Goal: Transaction & Acquisition: Purchase product/service

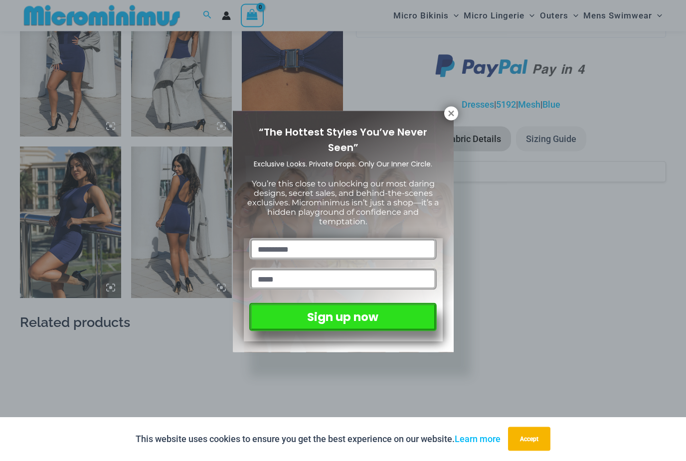
scroll to position [765, 0]
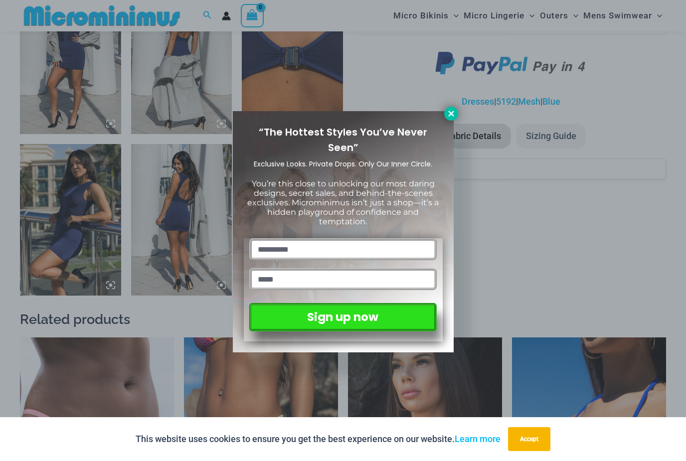
click at [448, 114] on icon at bounding box center [451, 113] width 9 height 9
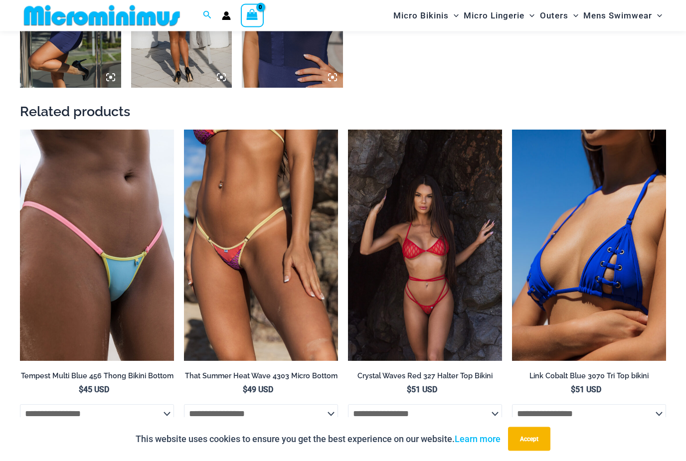
scroll to position [972, 0]
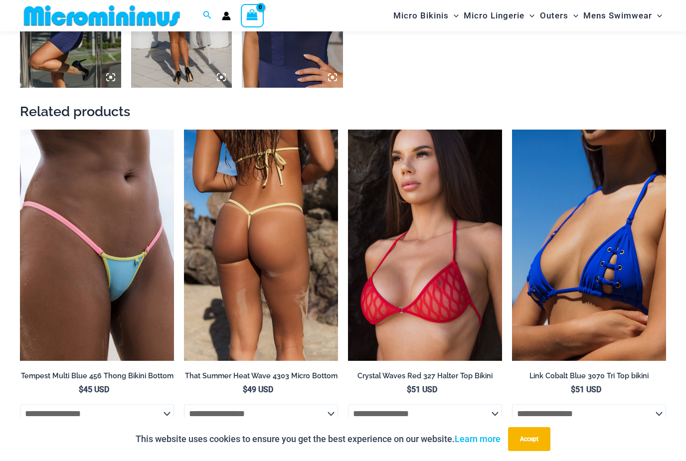
click at [301, 279] on img at bounding box center [261, 245] width 154 height 231
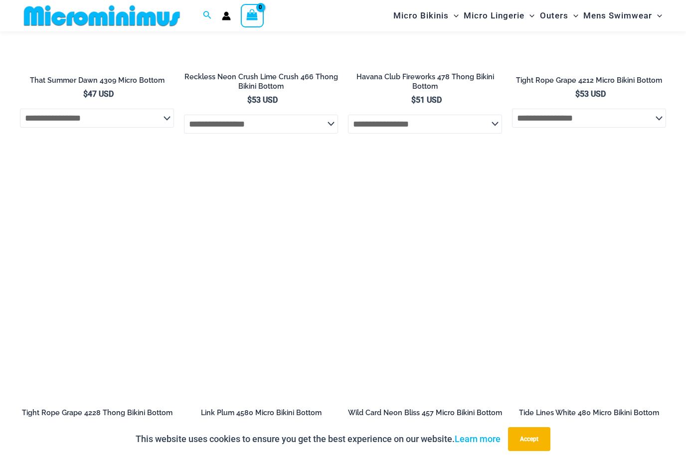
scroll to position [2833, 0]
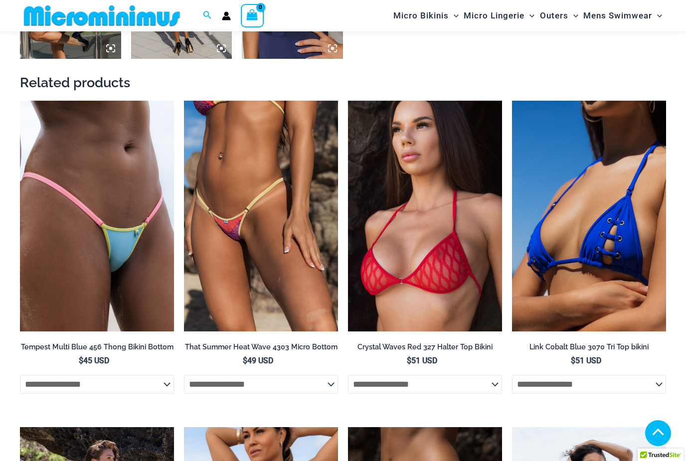
scroll to position [1004, 0]
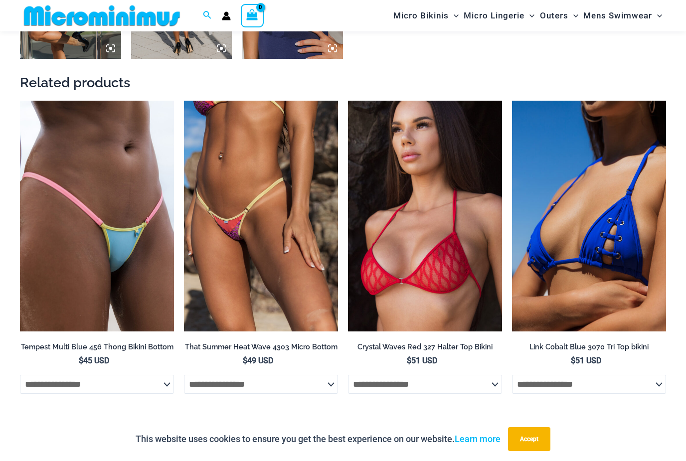
click at [647, 445] on div "This website uses cookies to ensure you get the best experience on our website.…" at bounding box center [343, 439] width 686 height 44
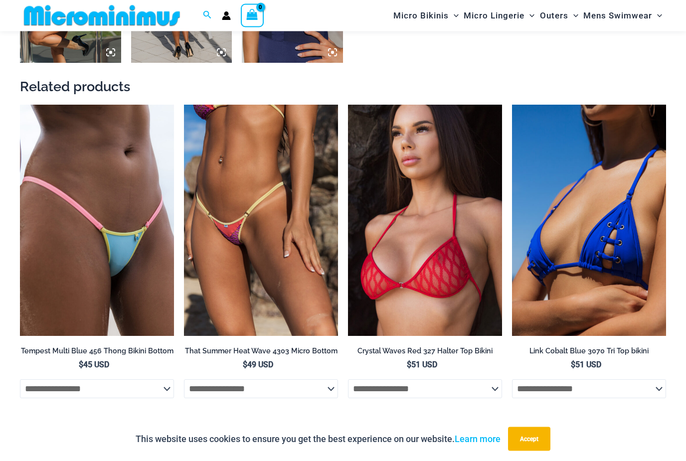
scroll to position [993, 0]
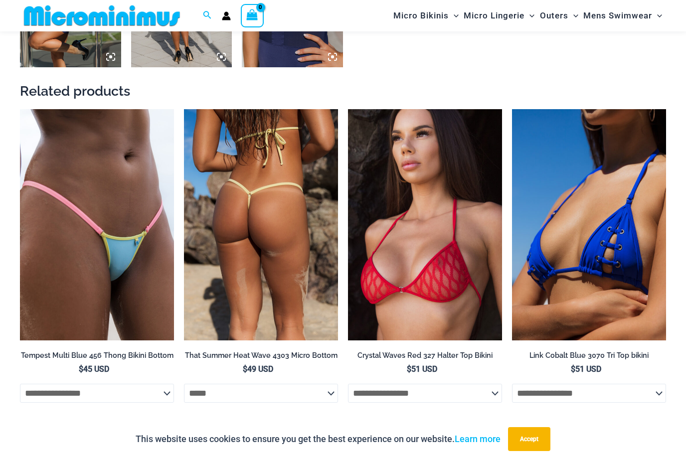
select select "*****"
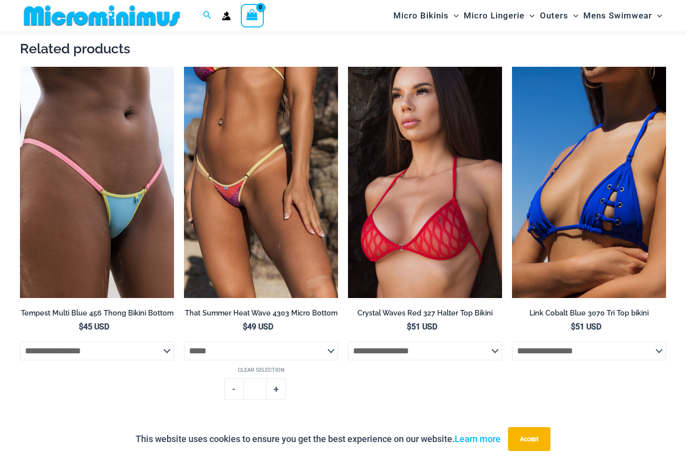
scroll to position [1044, 0]
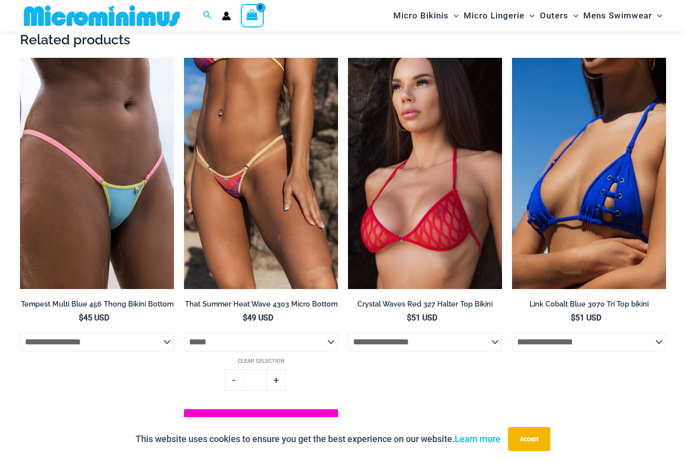
click at [269, 428] on button "Add to cart" at bounding box center [261, 422] width 154 height 26
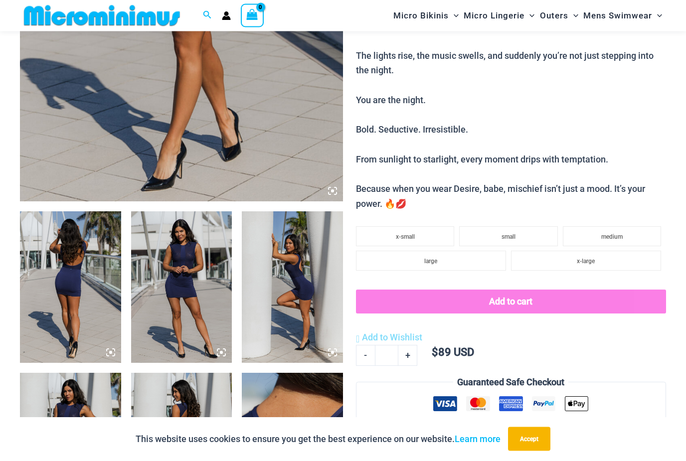
scroll to position [374, 0]
click at [531, 451] on button "Accept" at bounding box center [529, 439] width 42 height 24
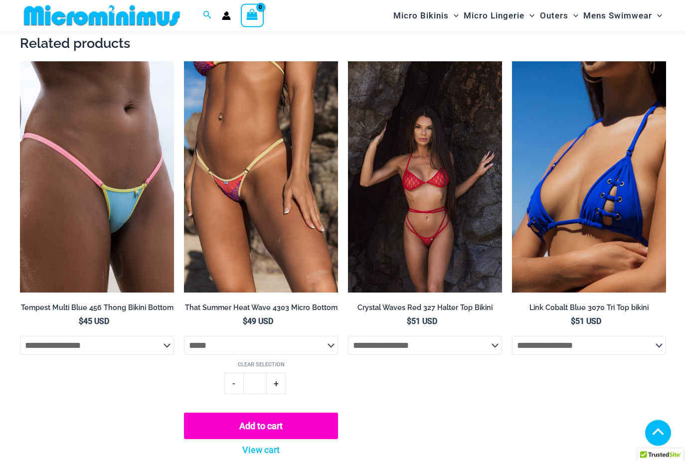
scroll to position [1041, 0]
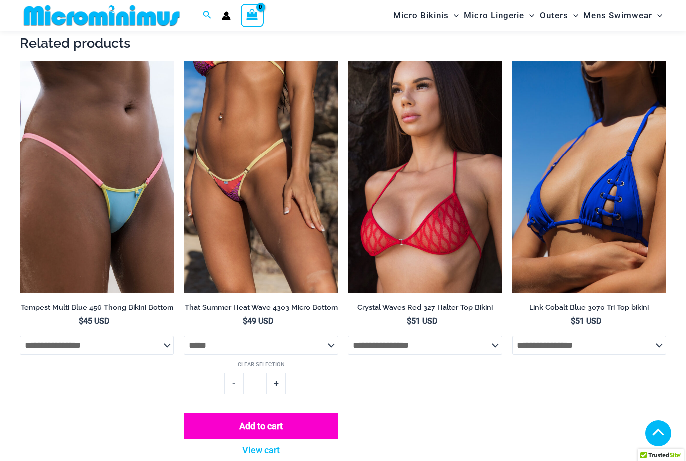
click at [289, 423] on button "Add to cart" at bounding box center [261, 426] width 154 height 26
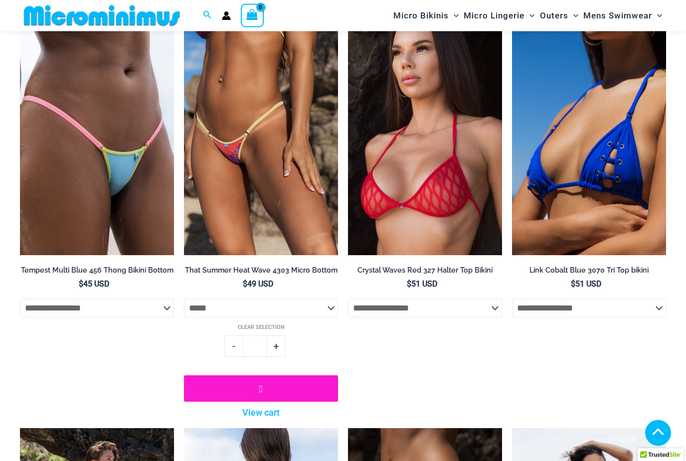
scroll to position [1078, 0]
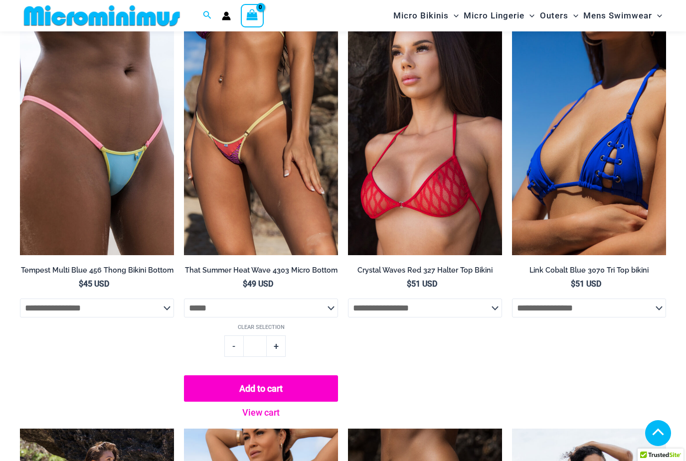
click at [261, 419] on link "View cart" at bounding box center [261, 411] width 44 height 18
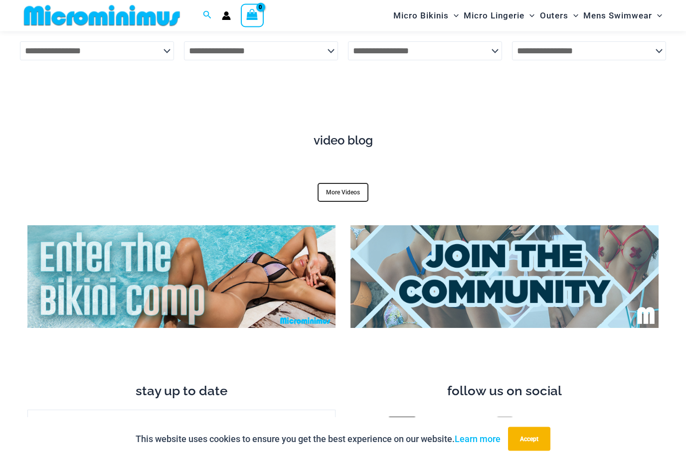
scroll to position [3266, 0]
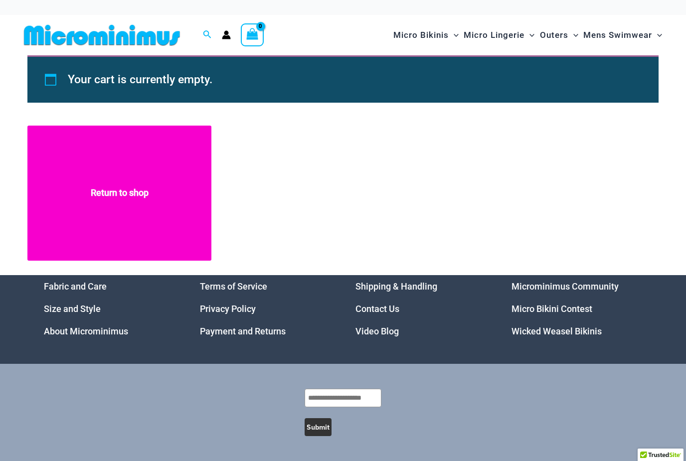
click at [137, 214] on link "Return to shop" at bounding box center [119, 193] width 184 height 135
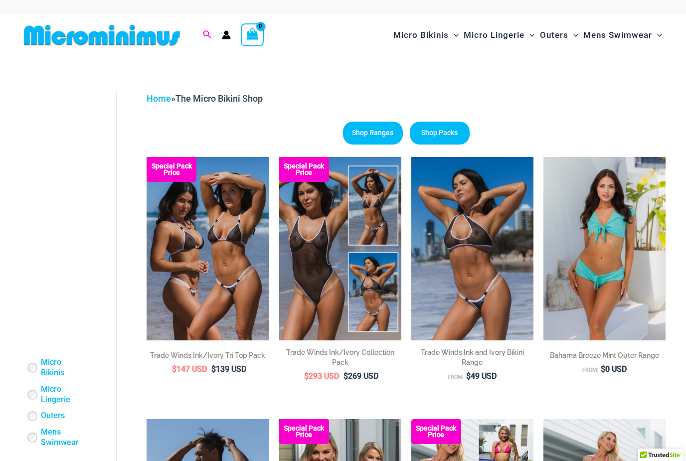
click at [208, 34] on icon "Search icon link" at bounding box center [207, 34] width 8 height 8
type input "******"
click button "Search" at bounding box center [0, 0] width 0 height 0
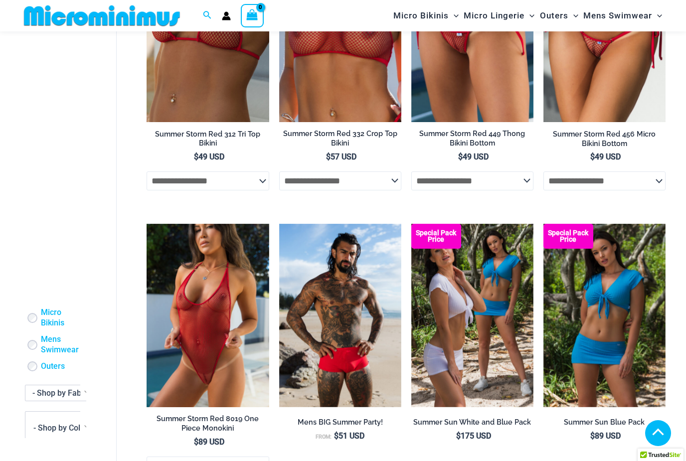
scroll to position [288, 0]
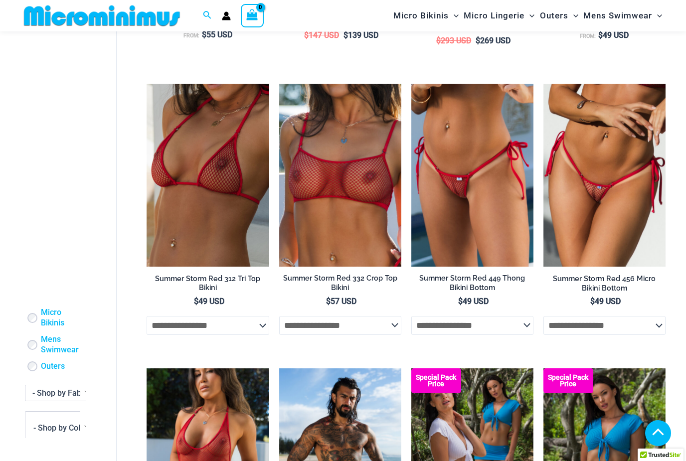
click at [68, 10] on img at bounding box center [102, 15] width 164 height 22
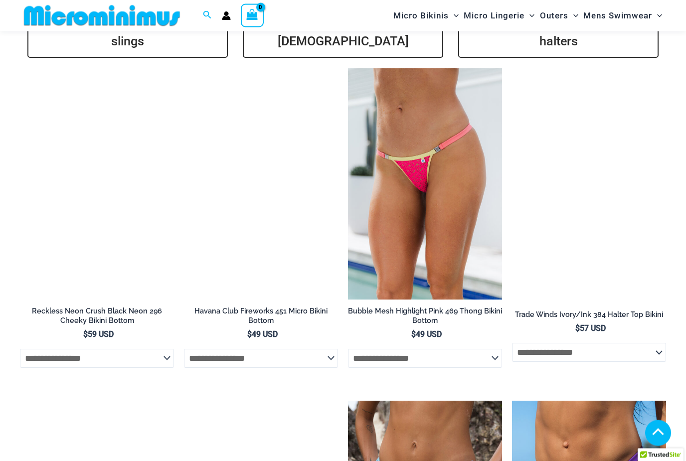
scroll to position [2340, 0]
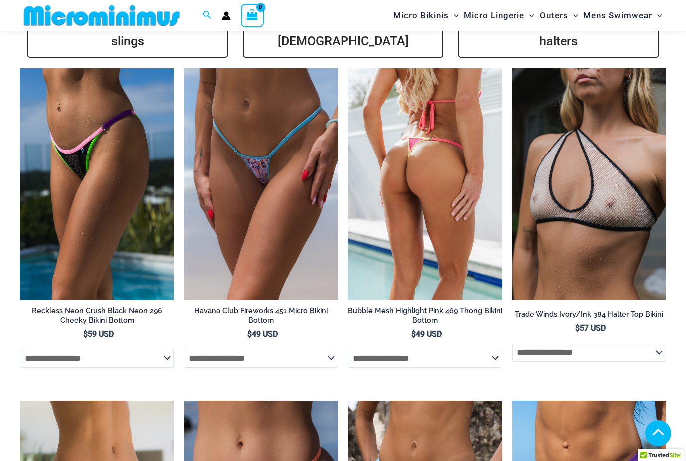
click at [385, 171] on img at bounding box center [425, 183] width 154 height 231
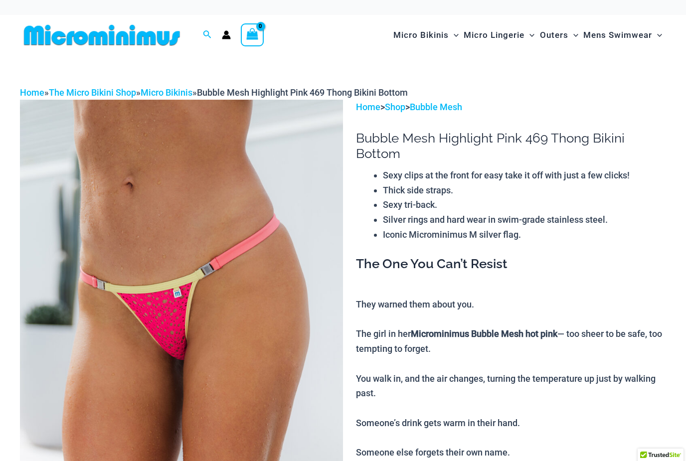
click at [158, 30] on img at bounding box center [102, 35] width 164 height 22
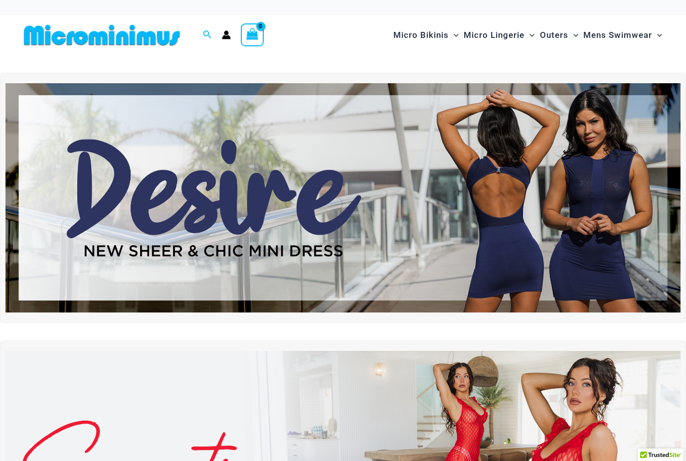
click at [77, 37] on img at bounding box center [102, 35] width 164 height 22
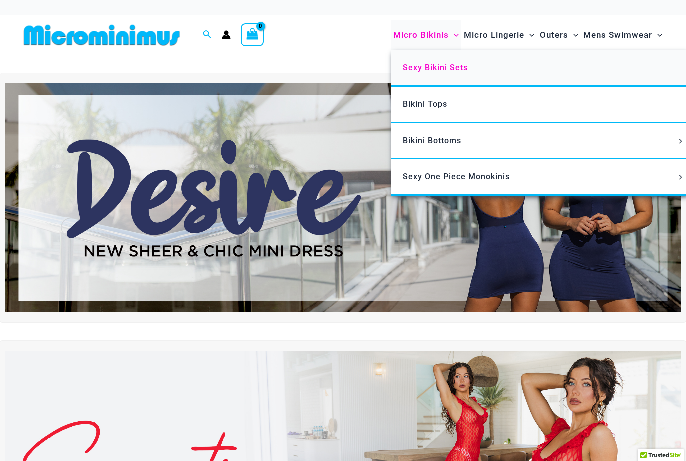
click at [435, 68] on span "Sexy Bikini Sets" at bounding box center [435, 67] width 65 height 9
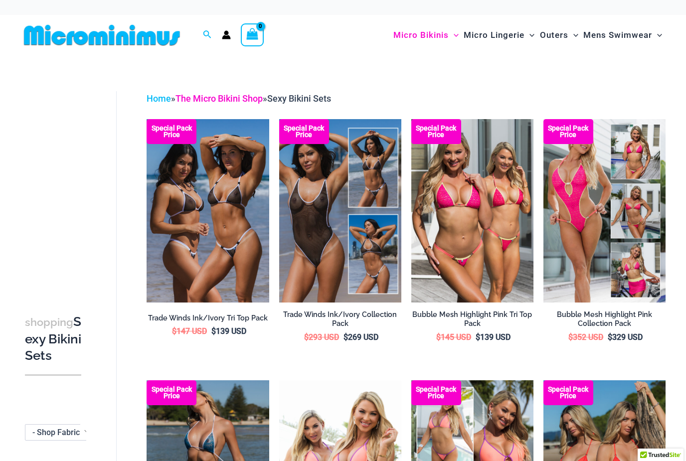
click at [226, 97] on link "The Micro Bikini Shop" at bounding box center [219, 98] width 87 height 10
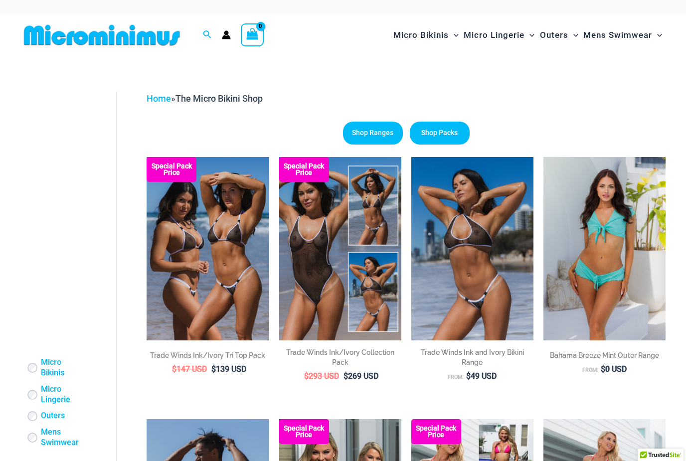
click at [133, 44] on img at bounding box center [102, 35] width 164 height 22
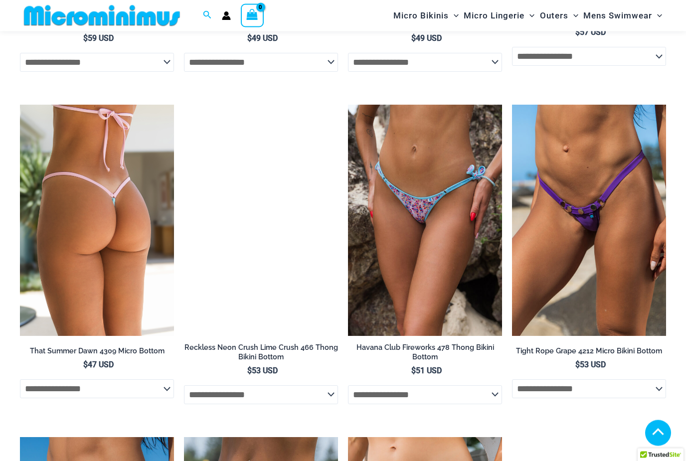
scroll to position [2637, 0]
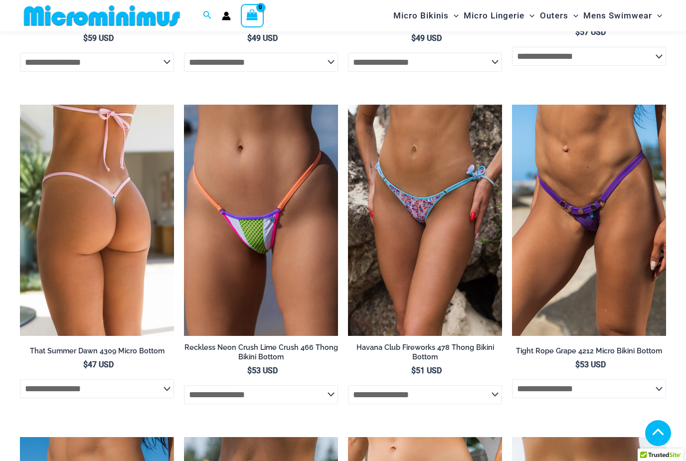
click at [132, 347] on h2 "That Summer Dawn 4309 Micro Bottom" at bounding box center [97, 351] width 154 height 9
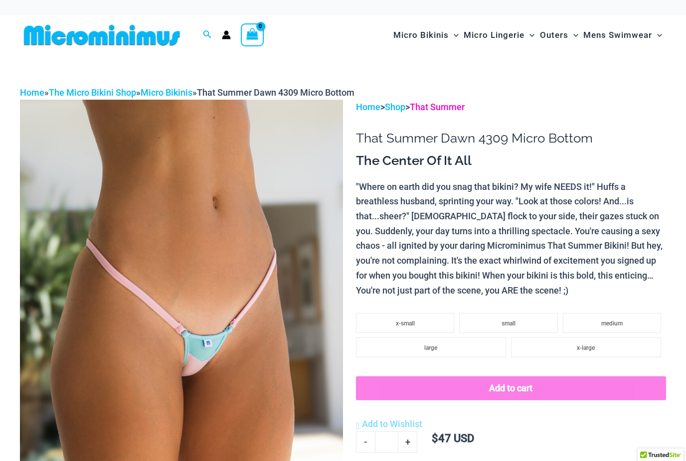
click at [440, 106] on link "That Summer" at bounding box center [437, 107] width 55 height 10
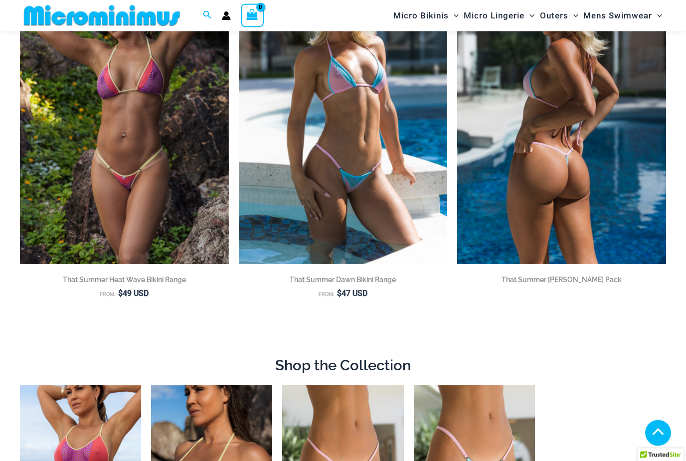
scroll to position [201, 0]
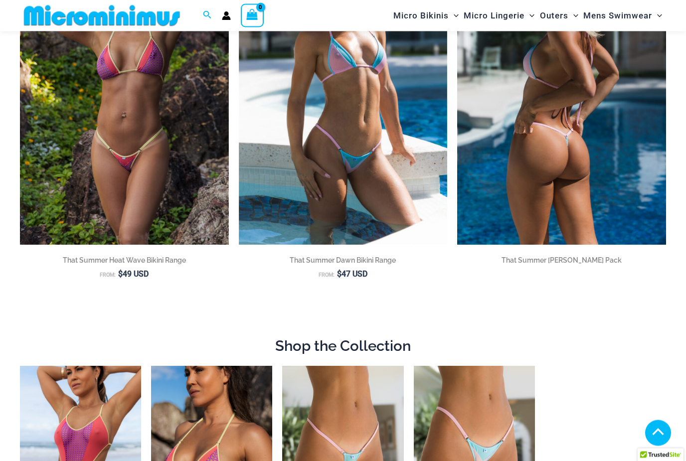
click at [520, 123] on img at bounding box center [561, 88] width 209 height 313
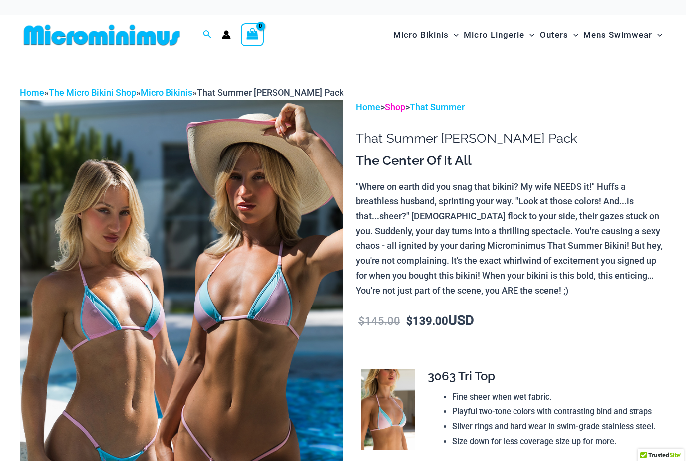
click at [402, 105] on link "Shop" at bounding box center [395, 107] width 20 height 10
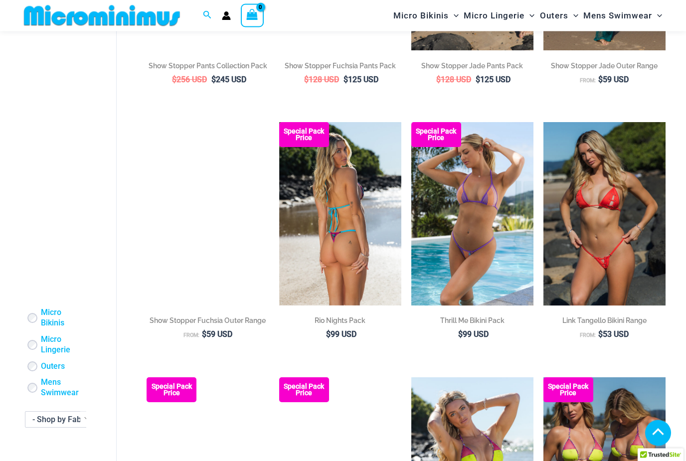
scroll to position [1323, 0]
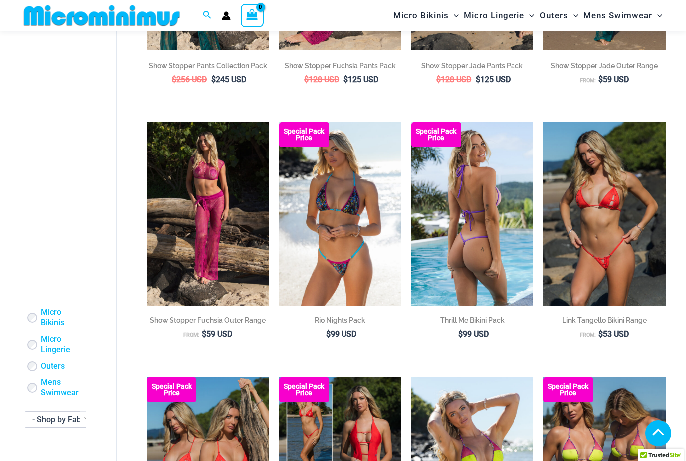
click at [495, 269] on img at bounding box center [472, 214] width 122 height 184
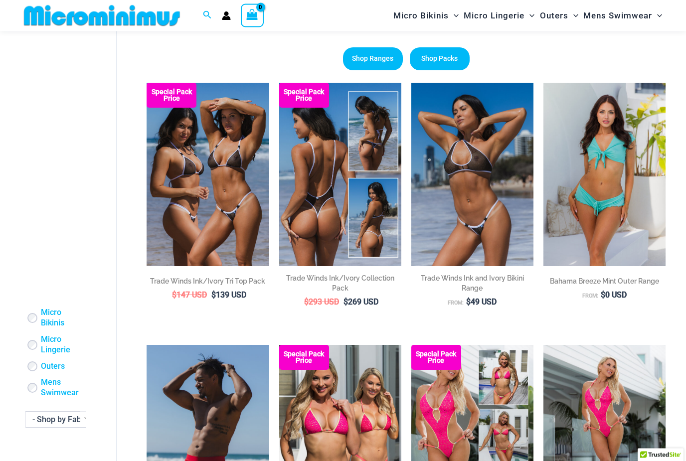
scroll to position [0, 0]
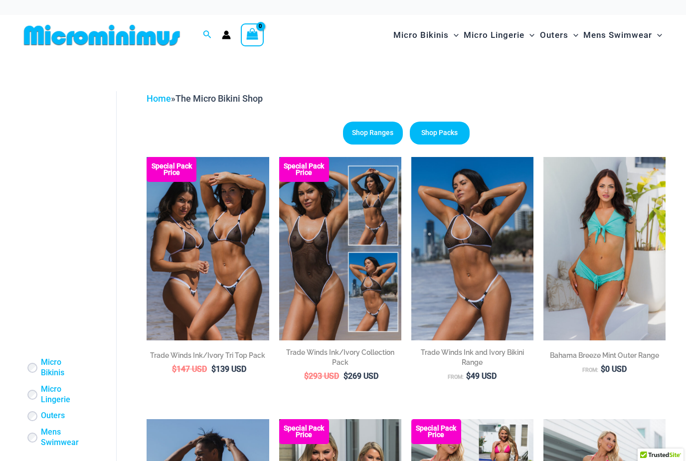
click at [121, 34] on img at bounding box center [102, 35] width 164 height 22
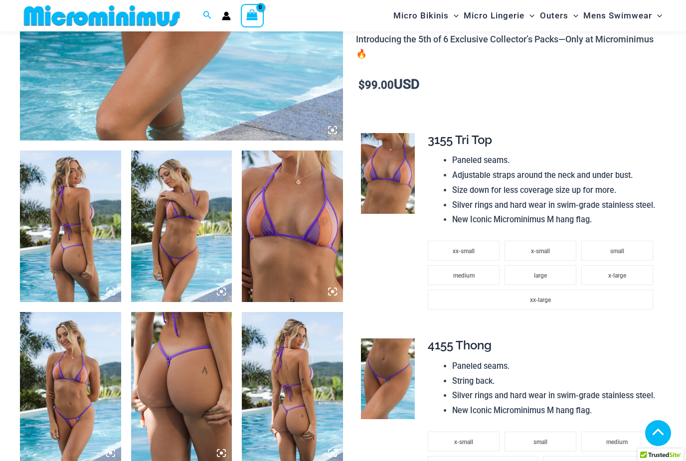
scroll to position [390, 0]
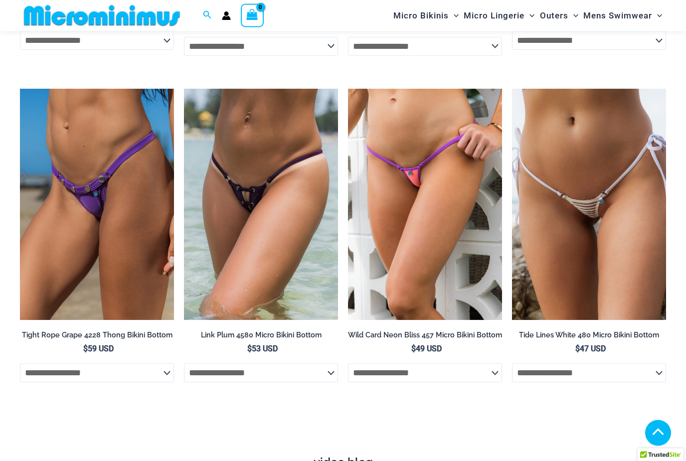
scroll to position [2932, 0]
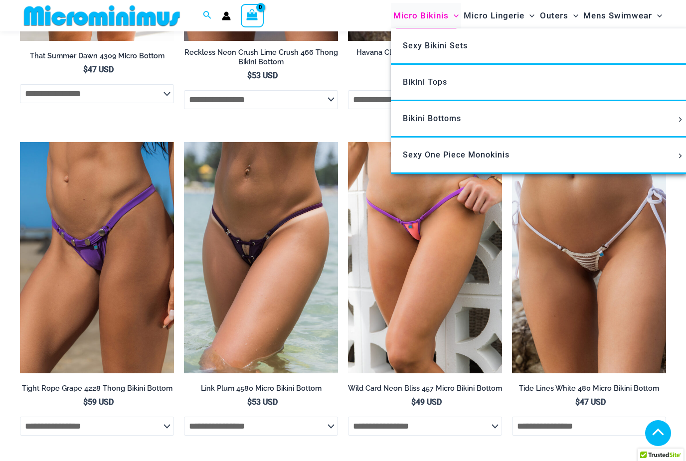
click at [450, 17] on span "Menu Toggle" at bounding box center [454, 15] width 10 height 10
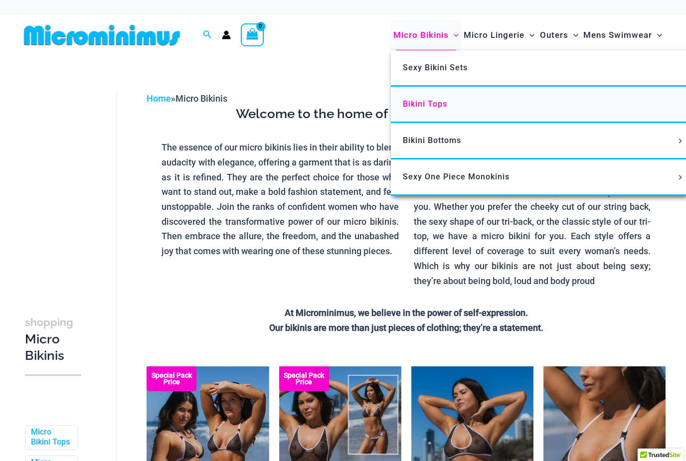
click span "Bikini Tops"
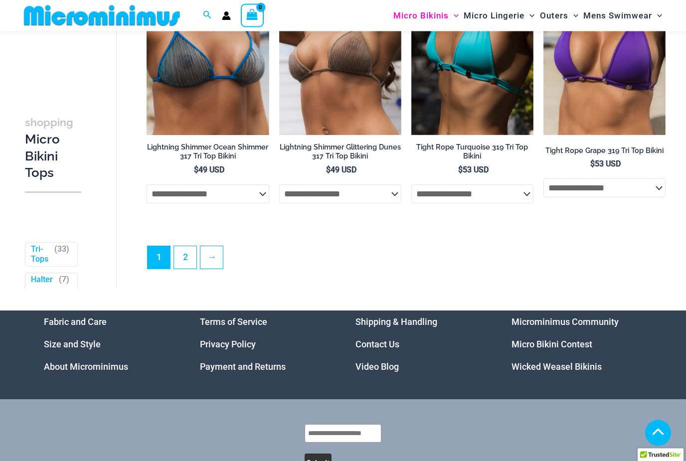
scroll to position [2467, 0]
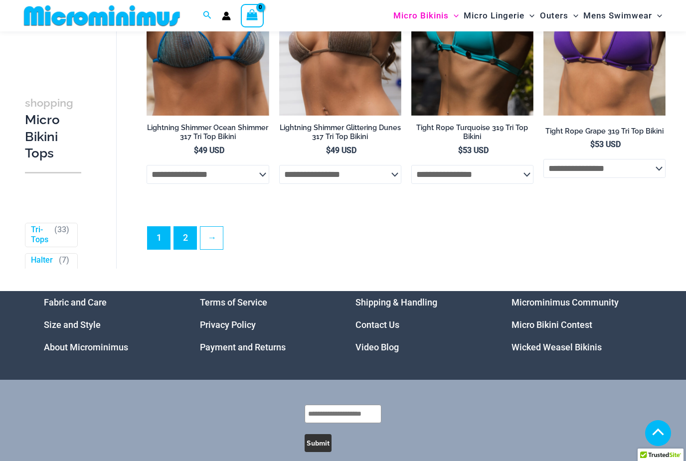
click at [188, 243] on link "2" at bounding box center [185, 238] width 22 height 22
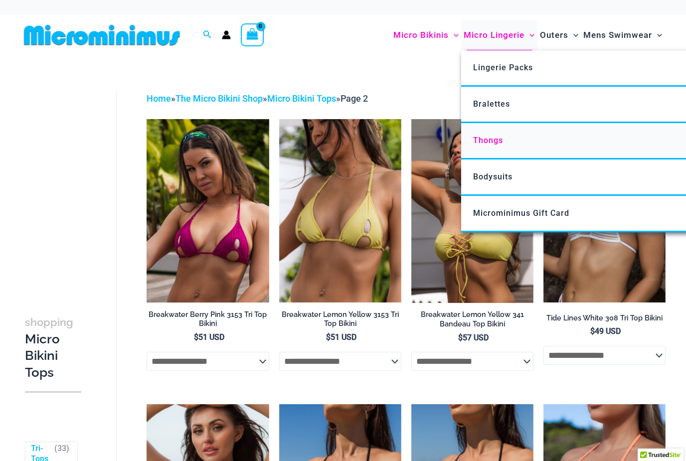
click at [488, 138] on span "Thongs" at bounding box center [488, 140] width 30 height 9
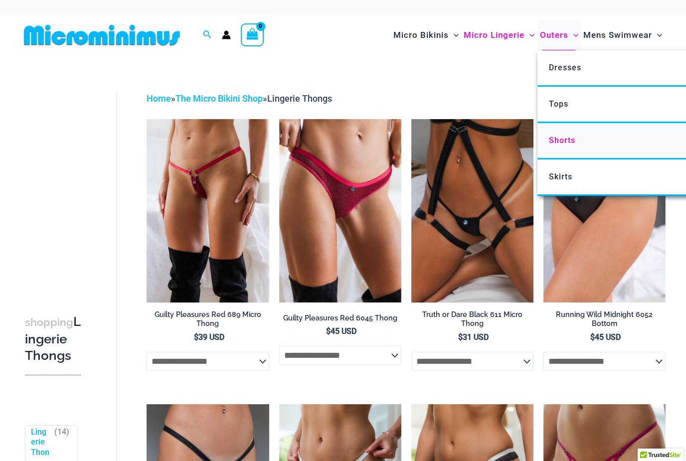
click at [553, 140] on span "Shorts" at bounding box center [562, 140] width 26 height 9
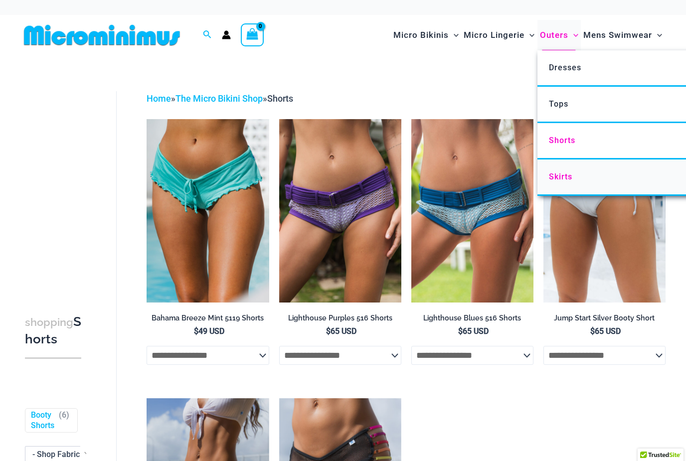
click at [553, 174] on span "Skirts" at bounding box center [560, 176] width 23 height 9
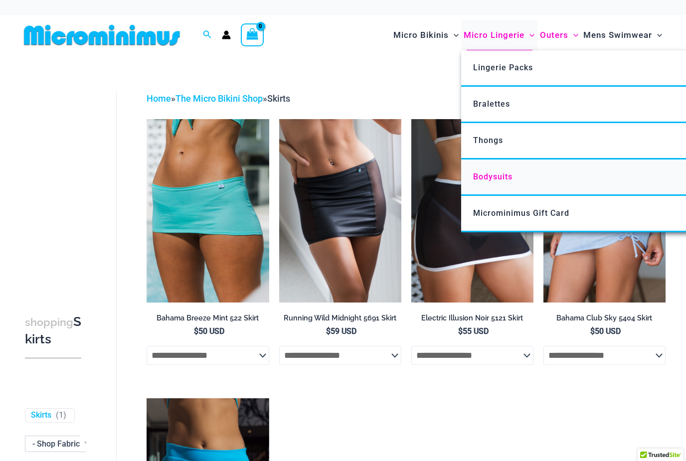
click at [500, 180] on span "Bodysuits" at bounding box center [492, 176] width 39 height 9
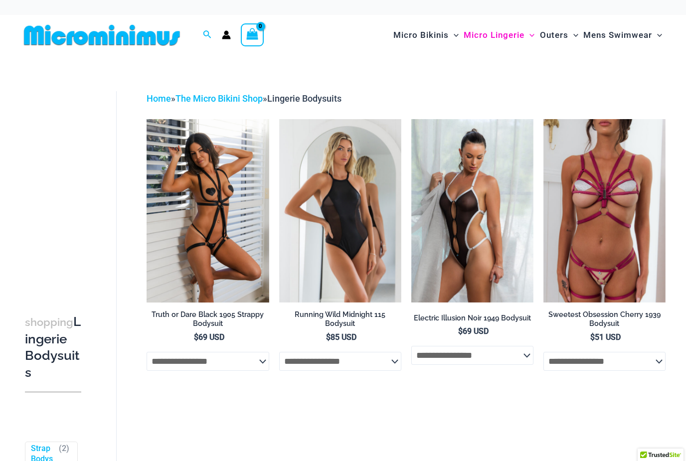
click at [143, 40] on img at bounding box center [102, 35] width 164 height 22
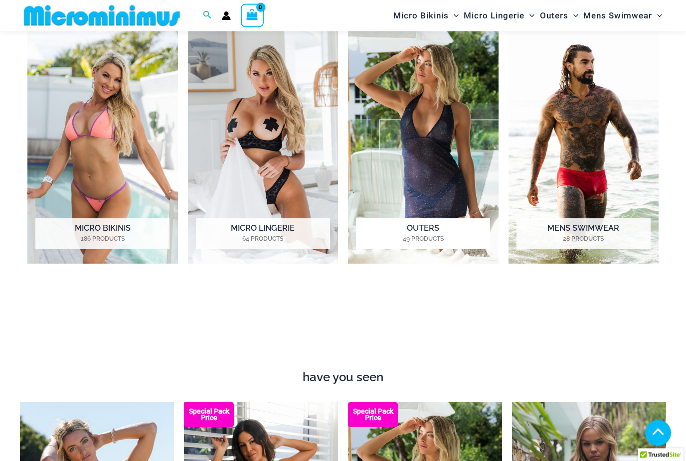
scroll to position [739, 0]
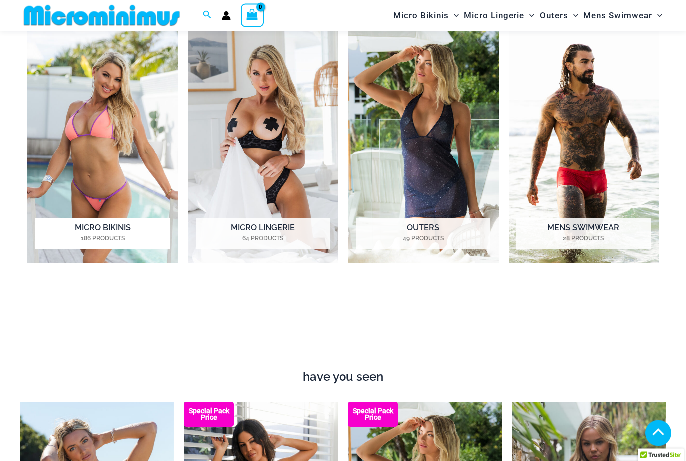
click at [111, 188] on img "Visit product category Micro Bikinis" at bounding box center [102, 147] width 151 height 233
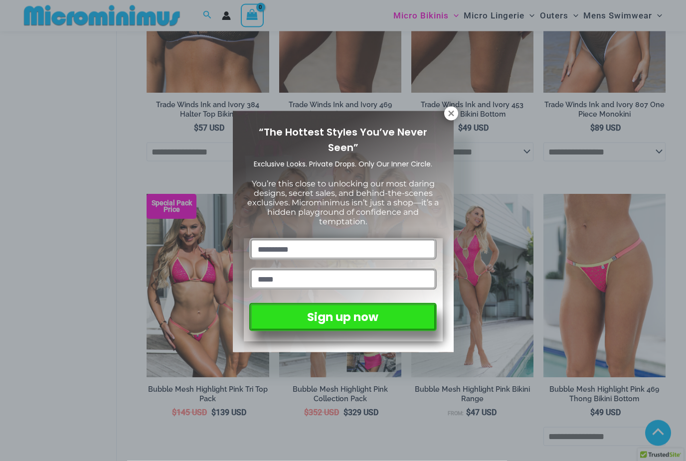
scroll to position [733, 0]
click at [450, 115] on icon at bounding box center [450, 113] width 5 height 5
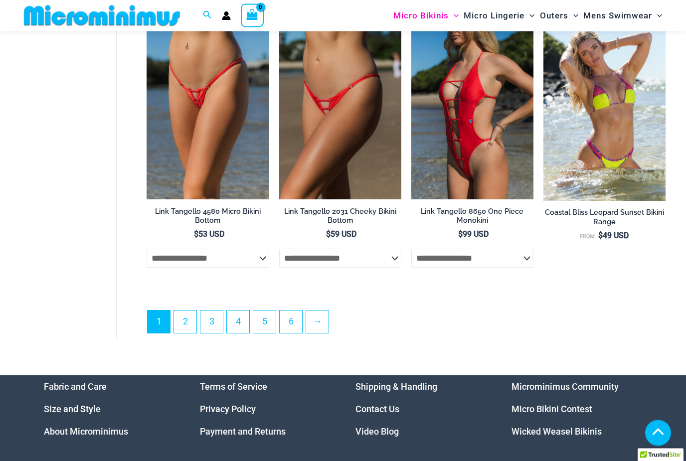
scroll to position [2306, 0]
click at [183, 328] on link "2" at bounding box center [185, 322] width 22 height 22
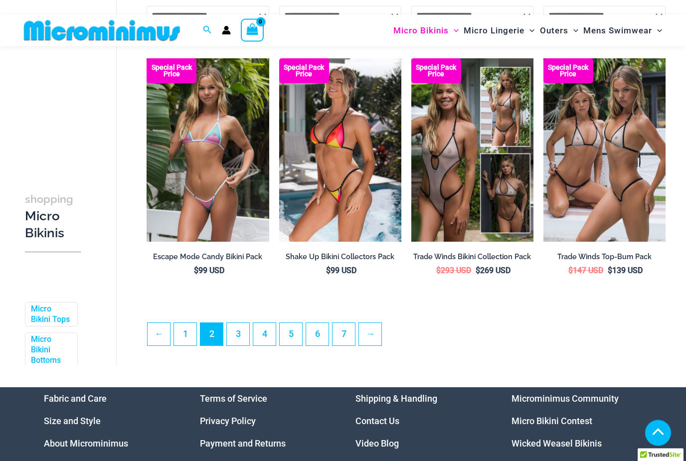
scroll to position [2048, 0]
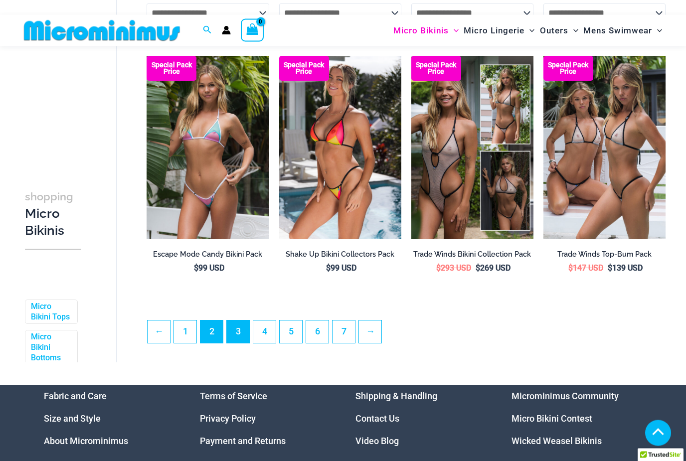
click at [237, 338] on link "3" at bounding box center [238, 332] width 22 height 22
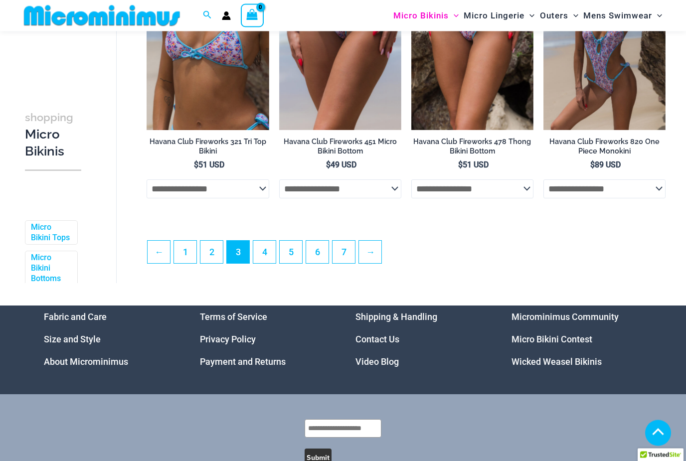
scroll to position [2191, 0]
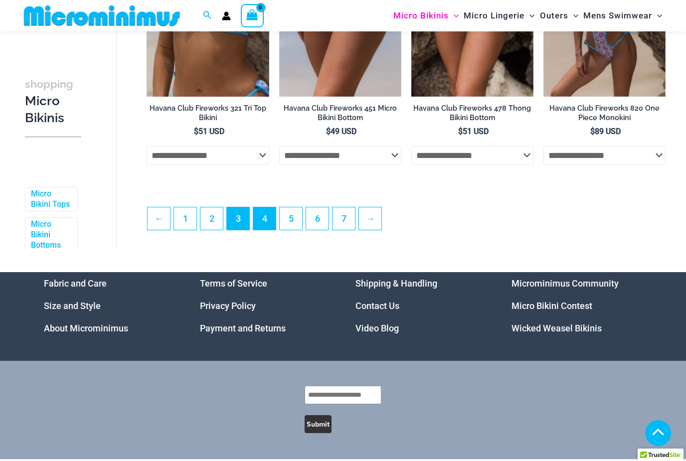
click at [266, 230] on link "4" at bounding box center [264, 218] width 22 height 22
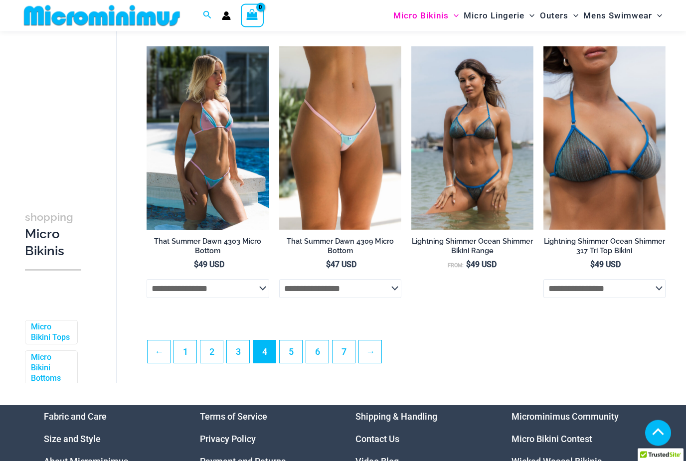
scroll to position [2086, 0]
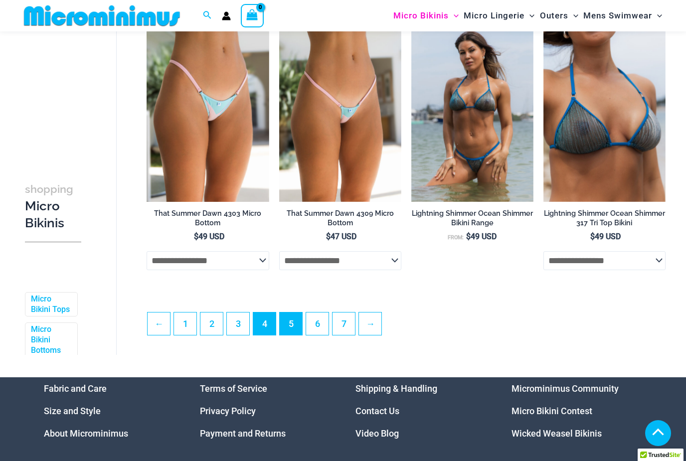
click at [293, 332] on link "5" at bounding box center [291, 324] width 22 height 22
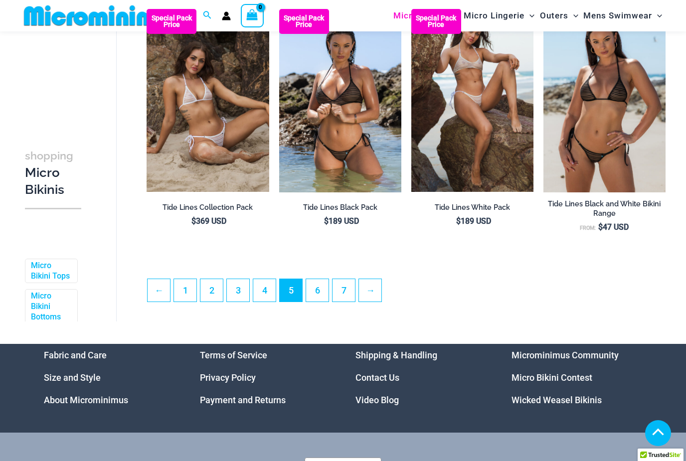
scroll to position [2103, 0]
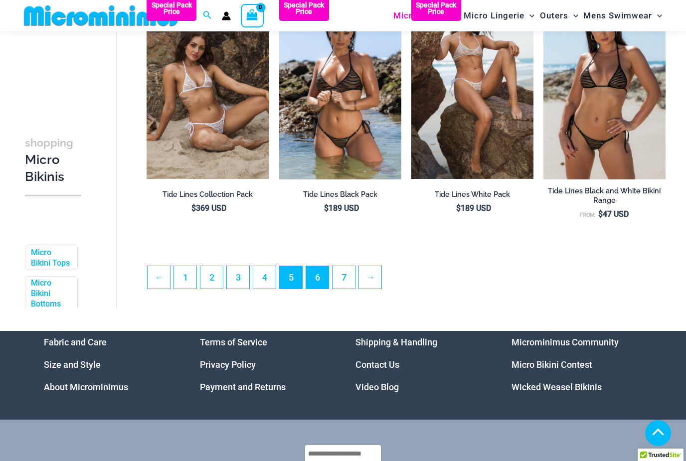
click at [313, 289] on link "6" at bounding box center [317, 277] width 22 height 22
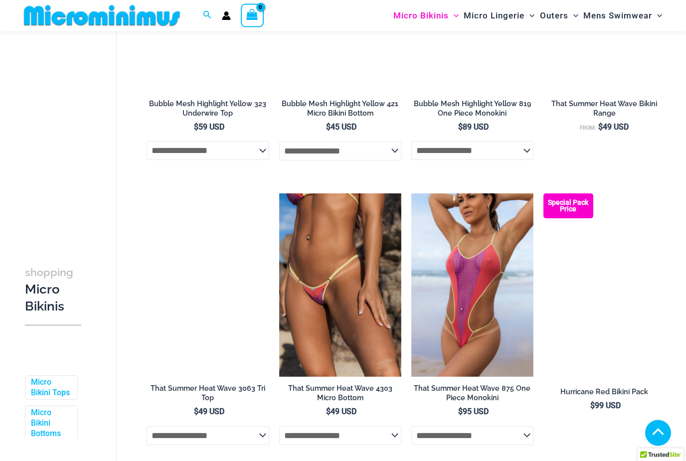
scroll to position [1911, 0]
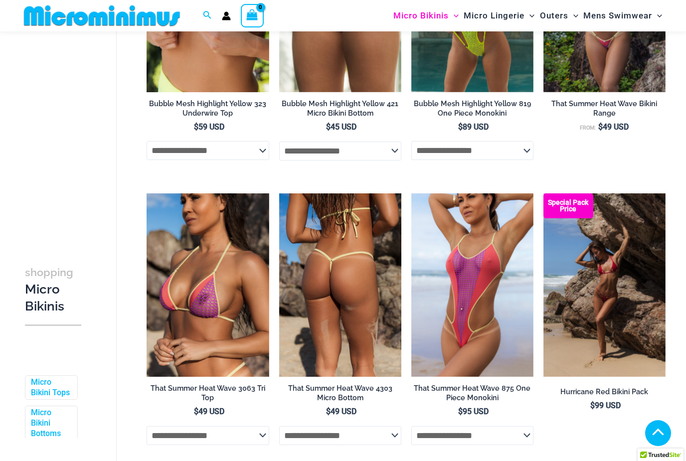
click at [310, 351] on img at bounding box center [340, 285] width 122 height 184
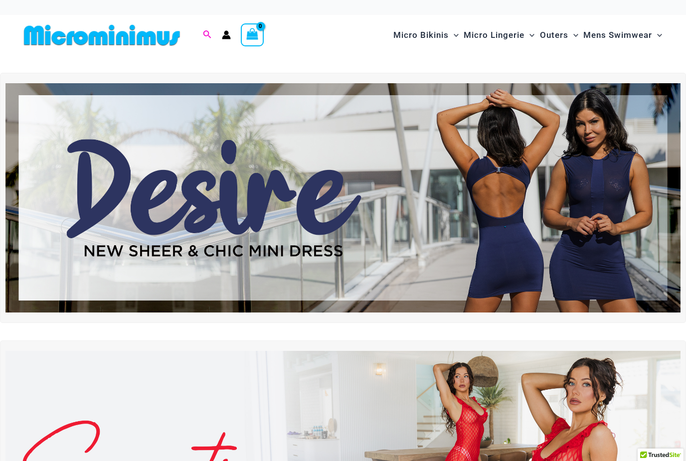
click at [206, 32] on icon "Search icon link" at bounding box center [207, 34] width 8 height 9
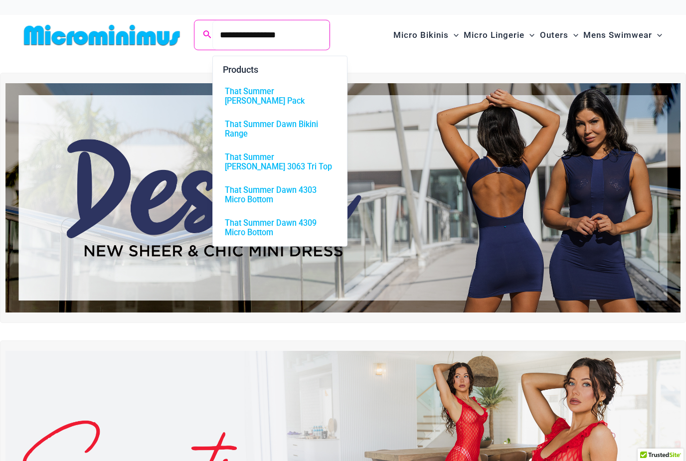
type input "**********"
click button "Search" at bounding box center [0, 0] width 0 height 0
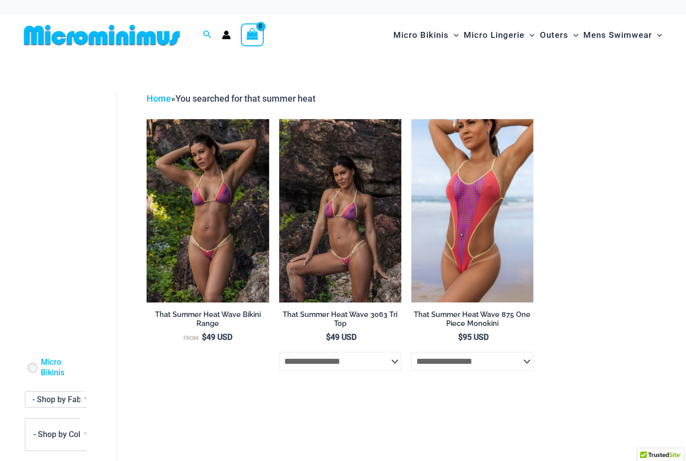
click at [363, 305] on li "**********" at bounding box center [340, 250] width 122 height 262
click at [356, 265] on img at bounding box center [340, 211] width 122 height 184
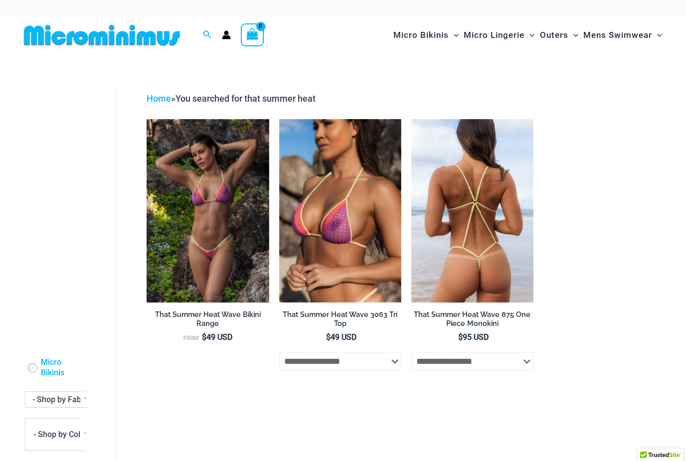
click at [480, 253] on img at bounding box center [472, 211] width 122 height 184
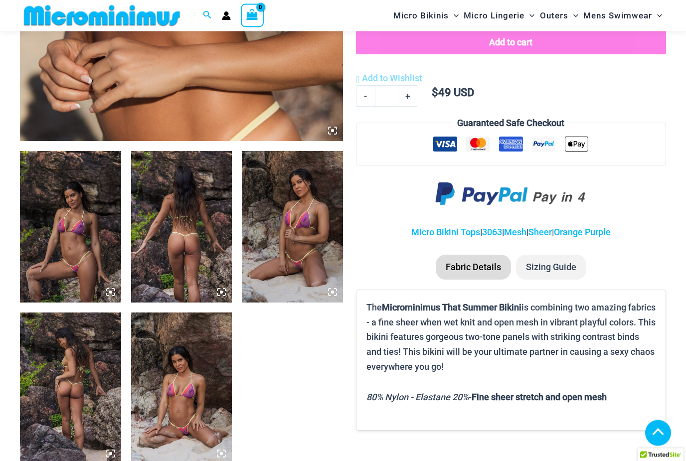
scroll to position [441, 0]
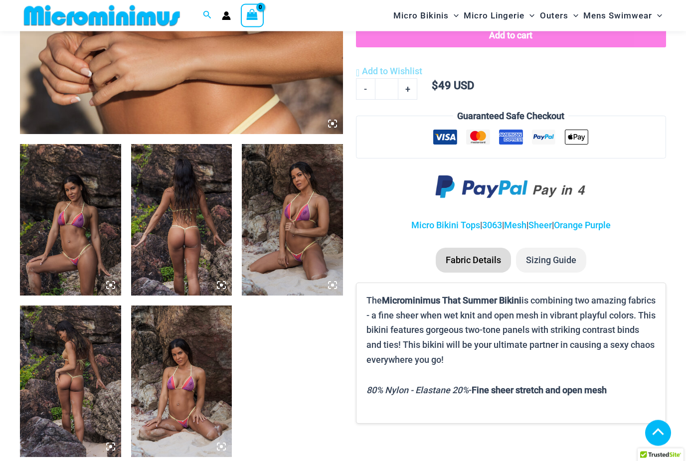
click at [313, 241] on img at bounding box center [292, 221] width 101 height 152
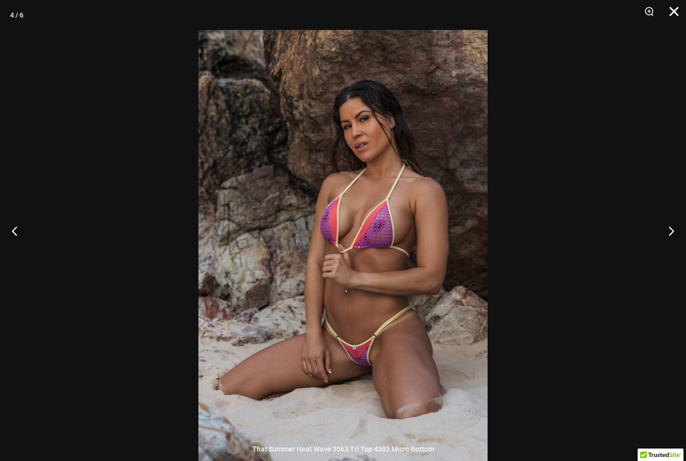
click at [675, 9] on button "Close" at bounding box center [670, 15] width 25 height 30
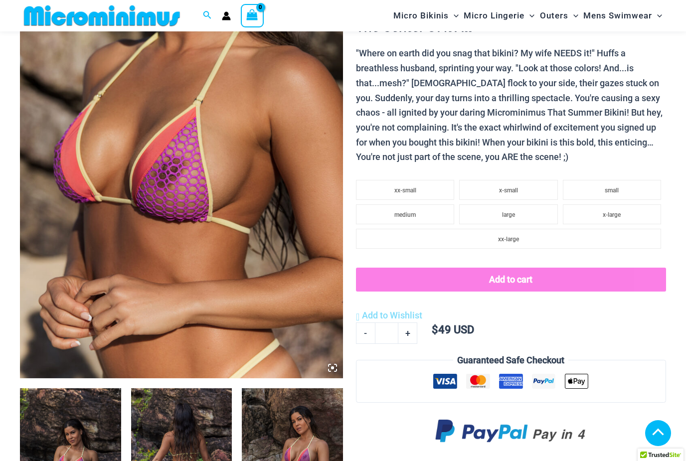
scroll to position [180, 0]
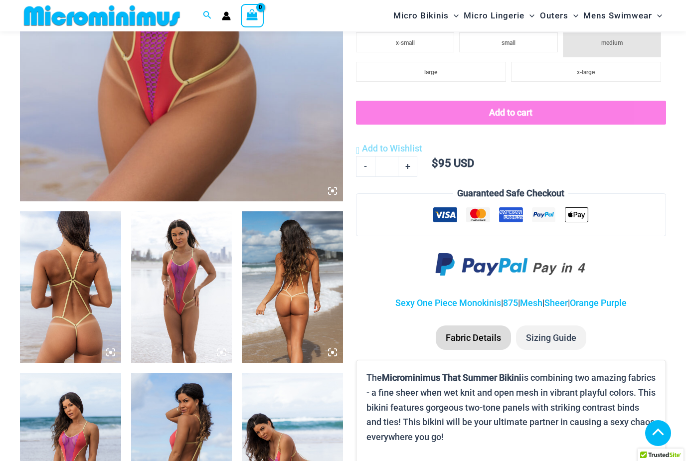
scroll to position [377, 0]
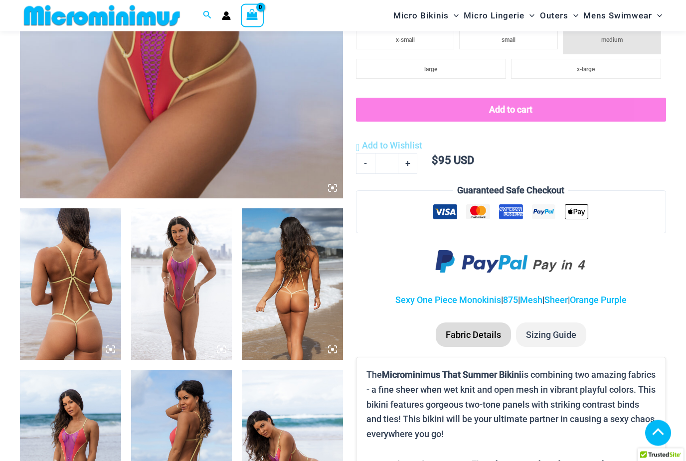
click at [206, 267] on img at bounding box center [181, 285] width 101 height 152
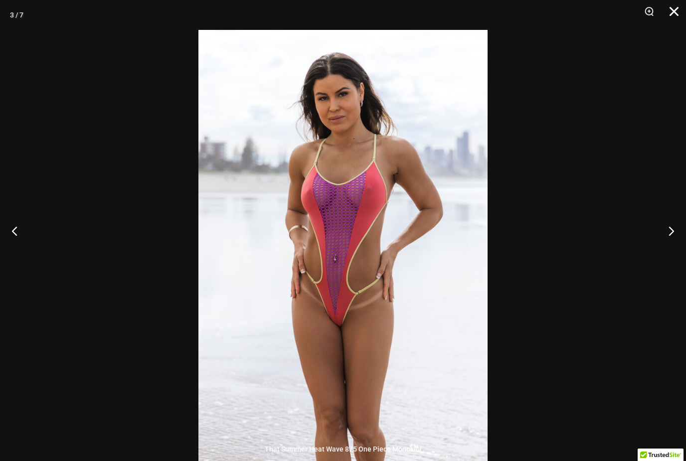
click at [674, 14] on button "Close" at bounding box center [670, 15] width 25 height 30
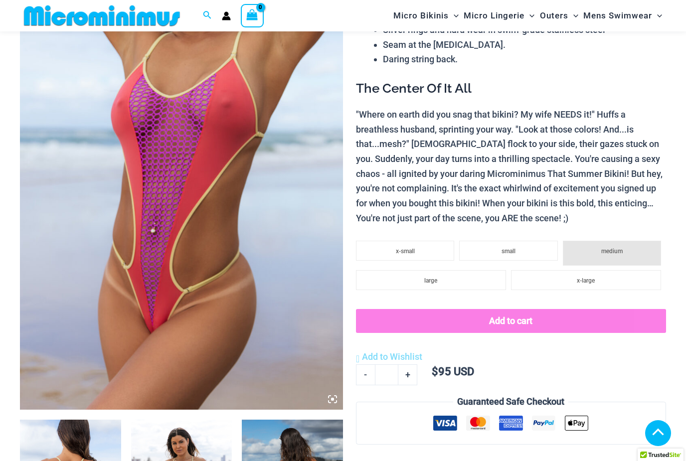
scroll to position [24, 0]
